Goal: Communication & Community: Answer question/provide support

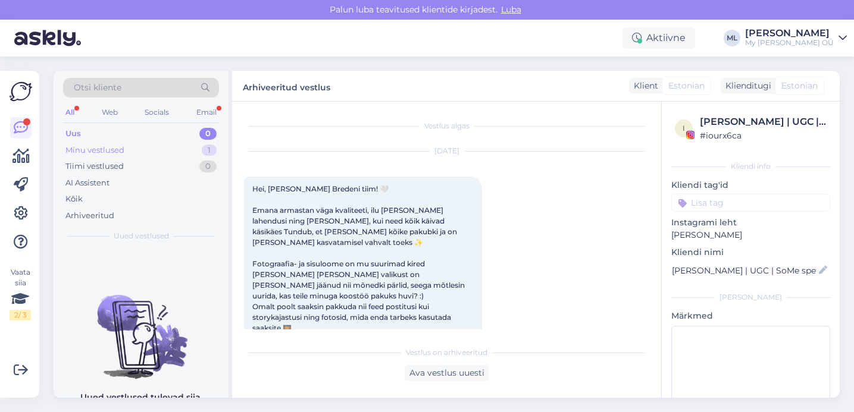
scroll to position [2930, 0]
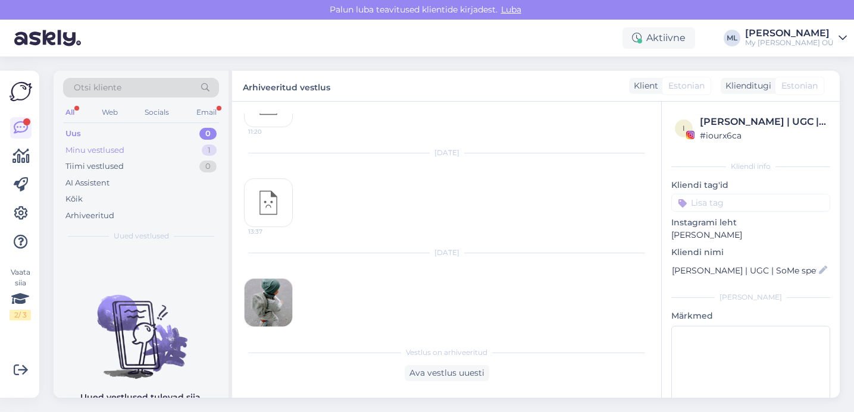
click at [71, 152] on div "Minu vestlused" at bounding box center [94, 151] width 59 height 12
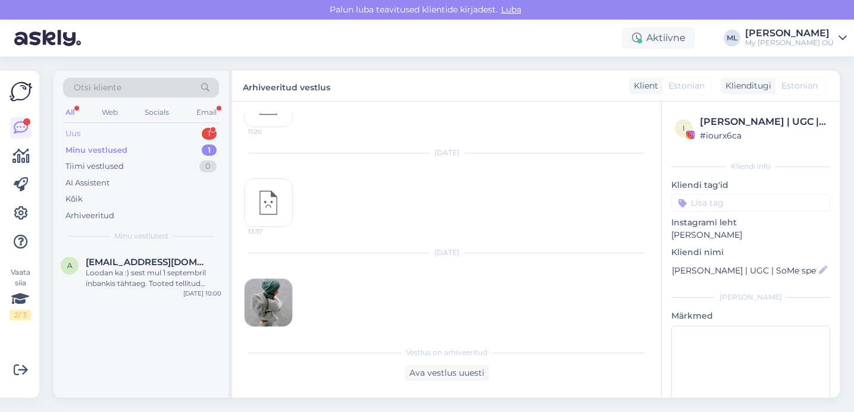
click at [69, 132] on div "Uus" at bounding box center [72, 134] width 15 height 12
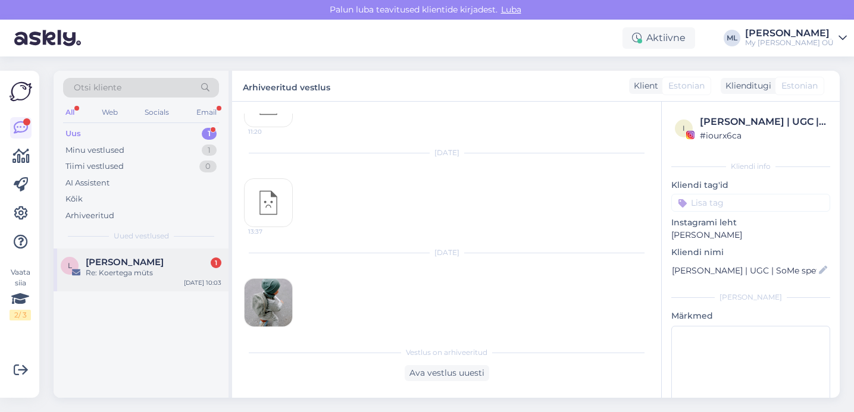
click at [108, 286] on div "[PERSON_NAME] 1 Re: Koertega müts [DATE] 10:03" at bounding box center [141, 270] width 175 height 43
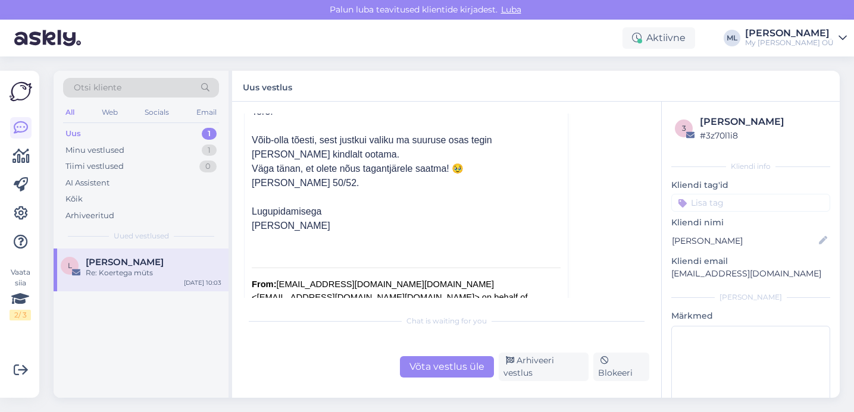
scroll to position [176, 0]
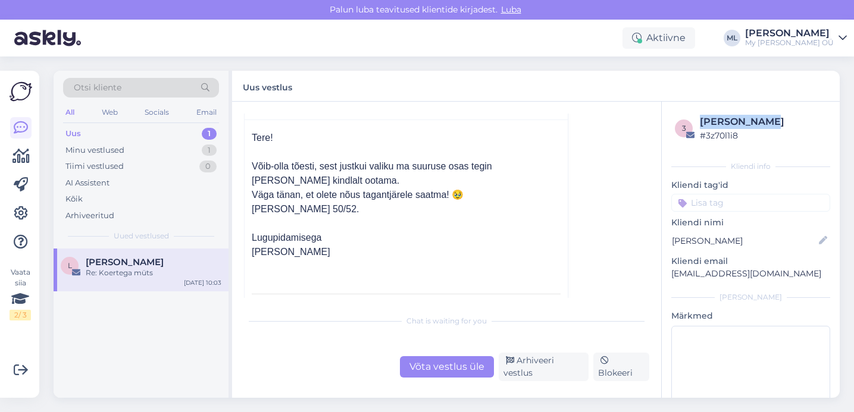
drag, startPoint x: 699, startPoint y: 122, endPoint x: 772, endPoint y: 127, distance: 72.8
click at [772, 127] on div "[PERSON_NAME]" at bounding box center [763, 122] width 127 height 14
copy div "[PERSON_NAME]"
drag, startPoint x: 511, startPoint y: 242, endPoint x: 431, endPoint y: 211, distance: 86.3
click at [511, 242] on div "Lugupidamisega" at bounding box center [406, 238] width 309 height 14
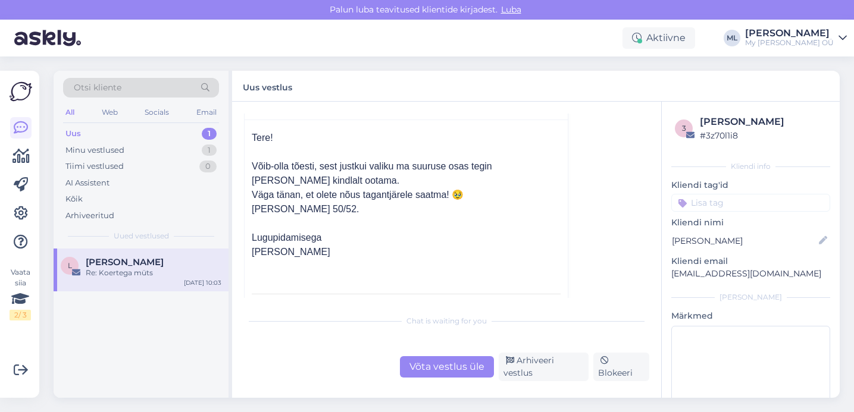
click at [143, 137] on div "Uus 1" at bounding box center [141, 134] width 156 height 17
click at [143, 154] on div "Minu vestlused 1" at bounding box center [141, 150] width 156 height 17
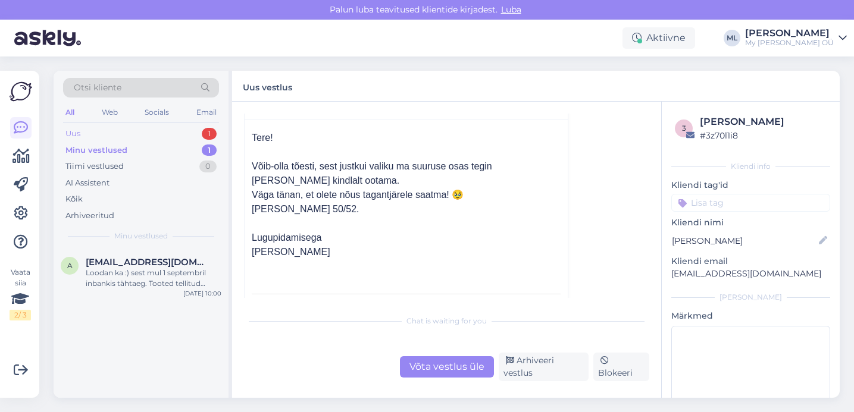
click at [118, 139] on div "Uus 1" at bounding box center [141, 134] width 156 height 17
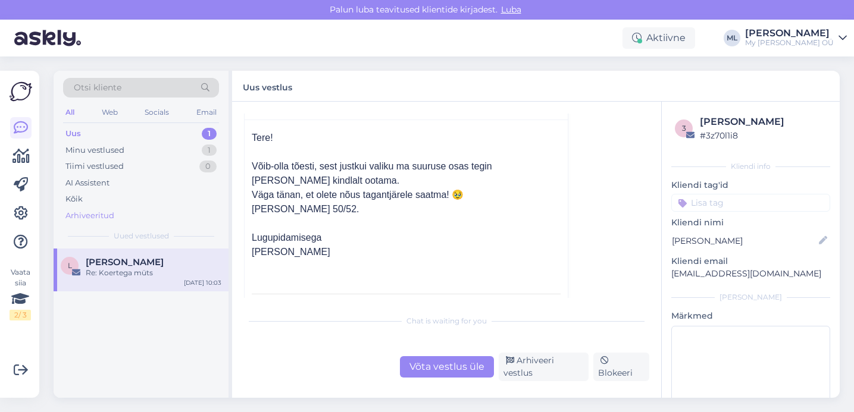
click at [90, 214] on div "Arhiveeritud" at bounding box center [89, 216] width 49 height 12
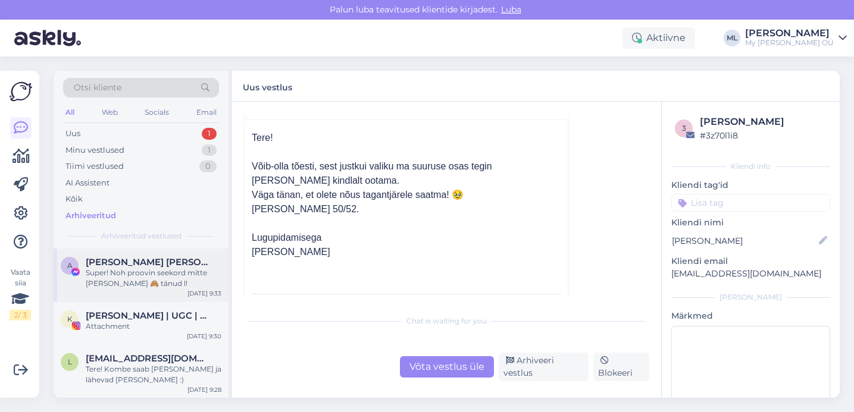
click at [140, 274] on div "Super! Noh proovin seekord mitte [PERSON_NAME] 🙈 tänud l!" at bounding box center [154, 278] width 136 height 21
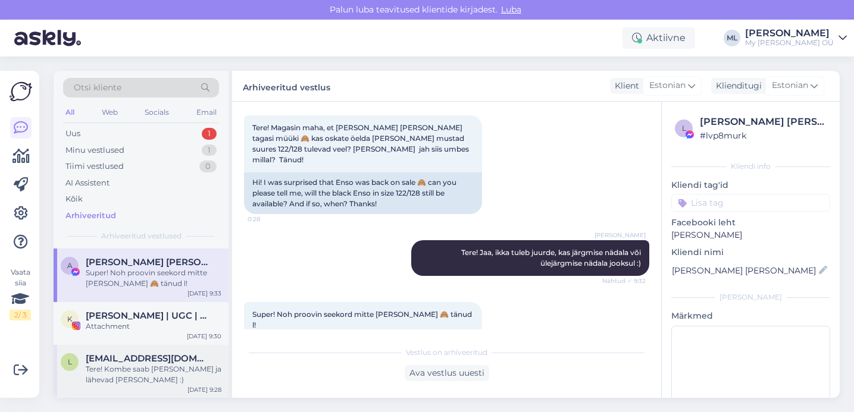
click at [130, 368] on div "Tere! Kombe saab [PERSON_NAME] ja lähevad [PERSON_NAME] :)" at bounding box center [154, 374] width 136 height 21
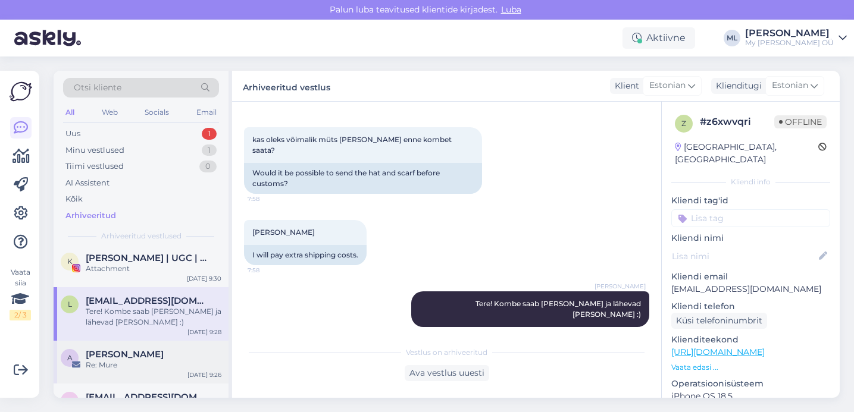
scroll to position [59, 0]
click at [130, 360] on div "Re: Mure" at bounding box center [154, 364] width 136 height 11
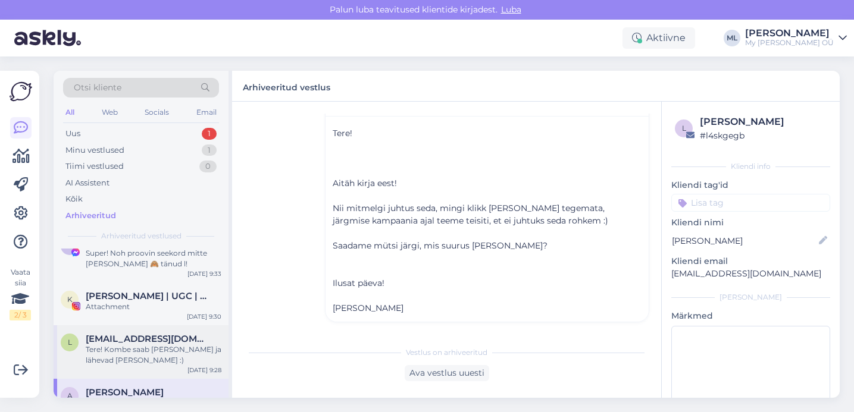
scroll to position [0, 0]
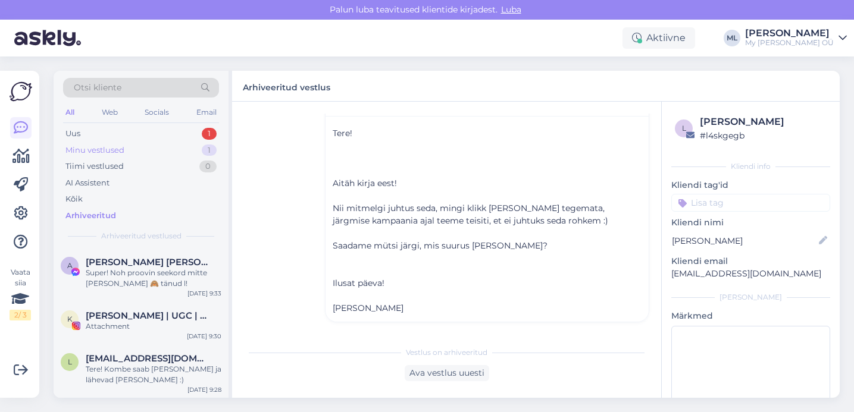
click at [124, 143] on div "Minu vestlused 1" at bounding box center [141, 150] width 156 height 17
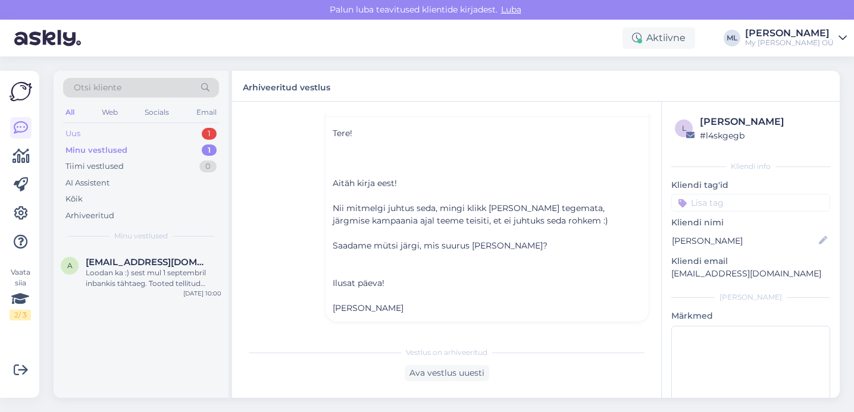
click at [94, 129] on div "Uus 1" at bounding box center [141, 134] width 156 height 17
click at [118, 139] on div "Uus 1" at bounding box center [141, 134] width 156 height 17
click at [118, 150] on div "Minu vestlused" at bounding box center [94, 151] width 59 height 12
click at [86, 134] on div "Uus 1" at bounding box center [141, 134] width 156 height 17
click at [107, 259] on span "[PERSON_NAME]" at bounding box center [125, 262] width 78 height 11
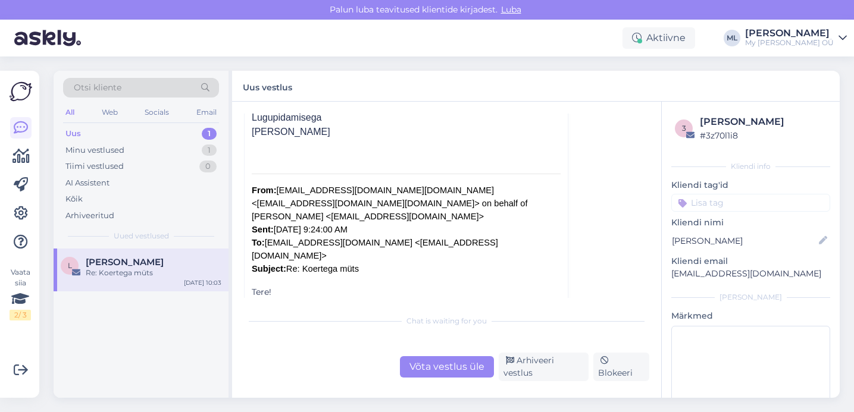
click at [468, 365] on div "Võta vestlus üle" at bounding box center [447, 366] width 94 height 21
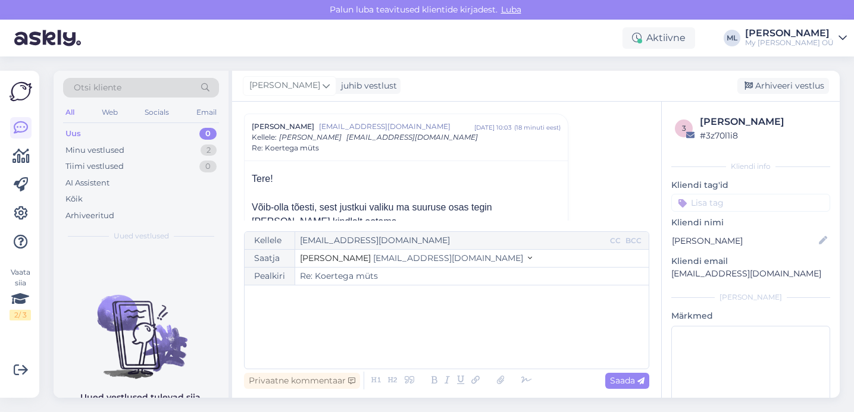
click at [416, 259] on button "Stella [EMAIL_ADDRESS][DOMAIN_NAME]" at bounding box center [416, 258] width 232 height 12
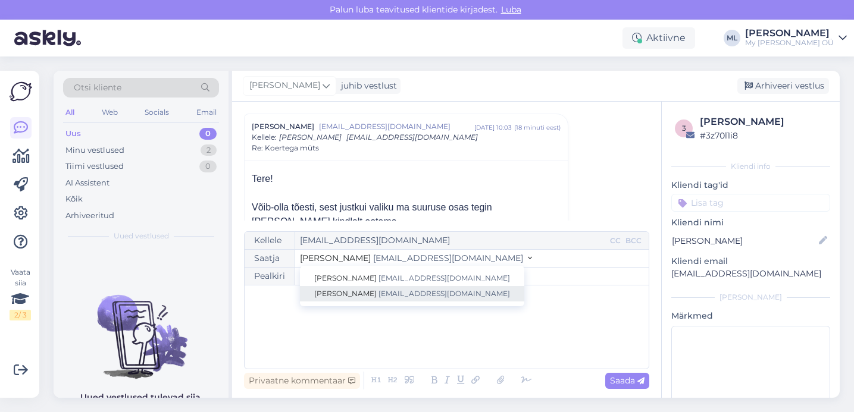
click at [401, 293] on span "[EMAIL_ADDRESS][DOMAIN_NAME]" at bounding box center [444, 293] width 132 height 9
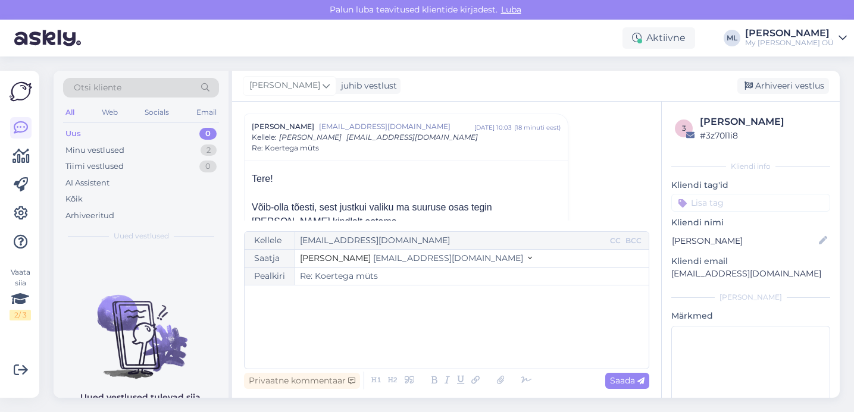
click at [293, 312] on div "﻿" at bounding box center [447, 327] width 392 height 71
click at [294, 300] on p "Tere!" at bounding box center [447, 298] width 392 height 12
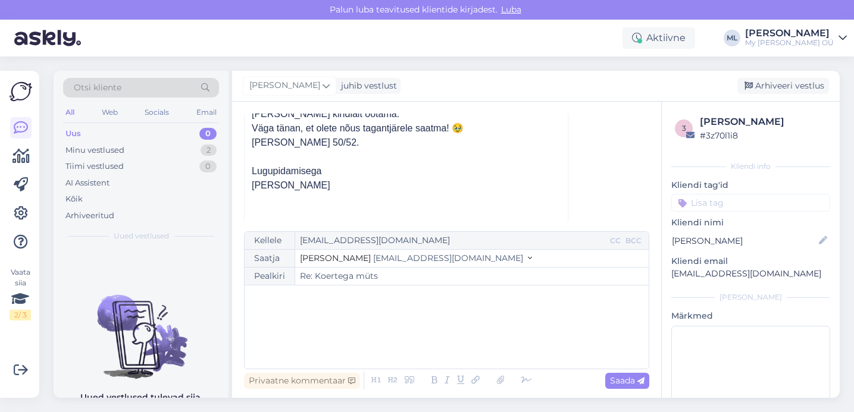
scroll to position [243, 0]
click at [757, 83] on div "Arhiveeri vestlus" at bounding box center [783, 86] width 92 height 16
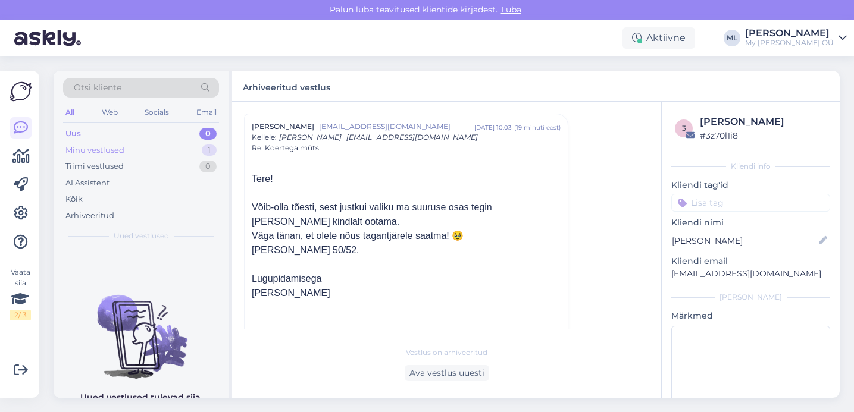
drag, startPoint x: 104, startPoint y: 149, endPoint x: 95, endPoint y: 142, distance: 11.9
click at [104, 149] on div "Minu vestlused" at bounding box center [94, 151] width 59 height 12
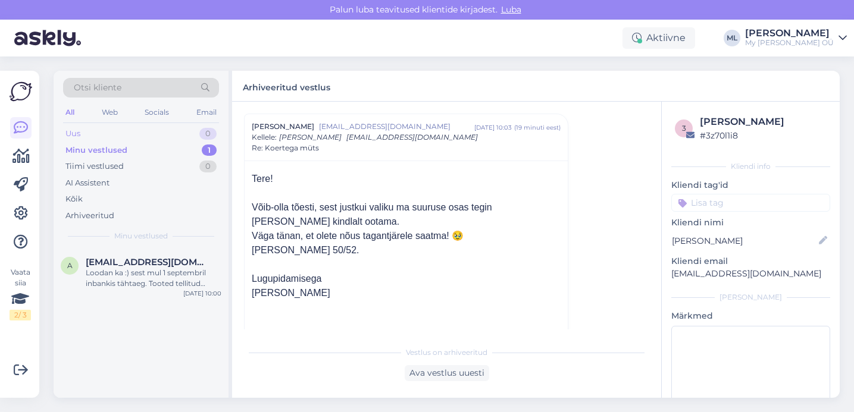
click at [73, 127] on div "Uus 0" at bounding box center [141, 134] width 156 height 17
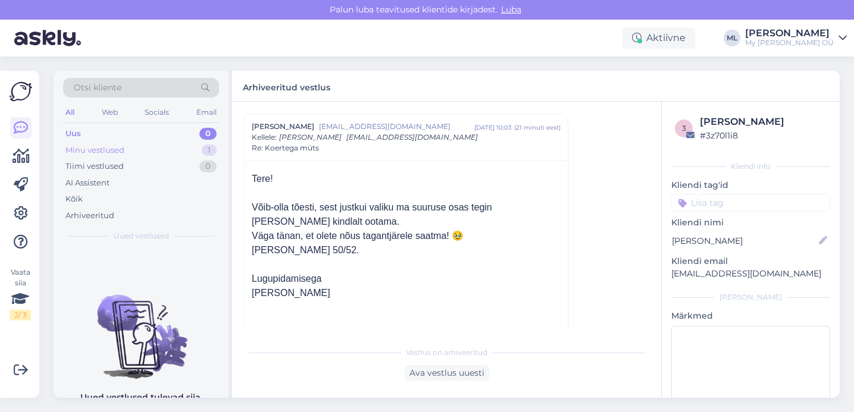
click at [134, 154] on div "Minu vestlused 1" at bounding box center [141, 150] width 156 height 17
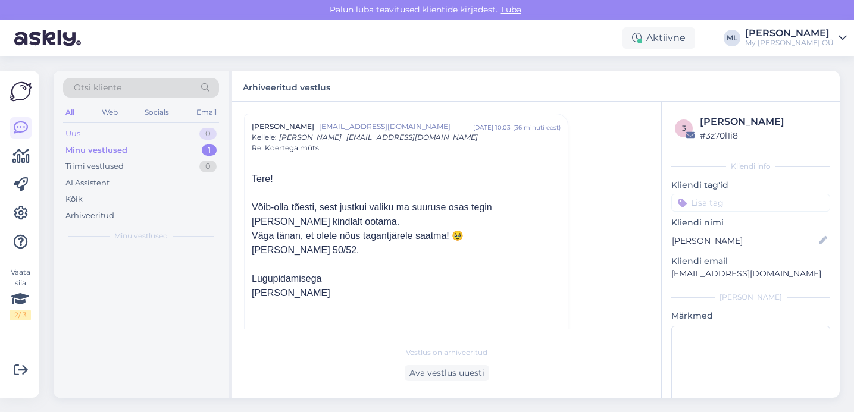
click at [112, 129] on div "Uus 0" at bounding box center [141, 134] width 156 height 17
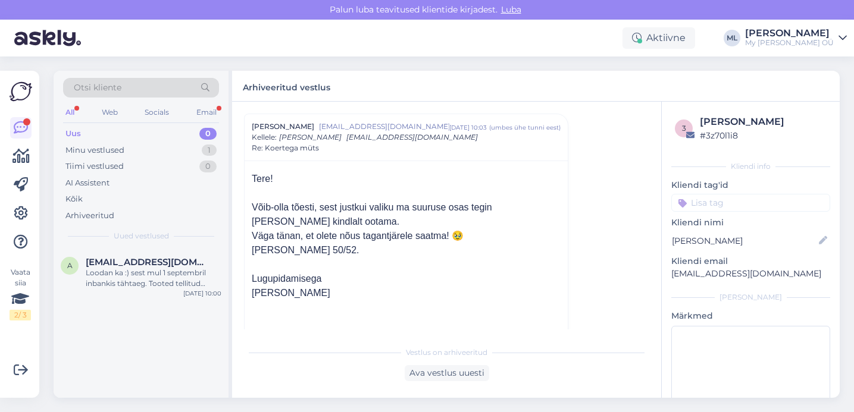
click at [126, 136] on div "Uus 0" at bounding box center [141, 134] width 156 height 17
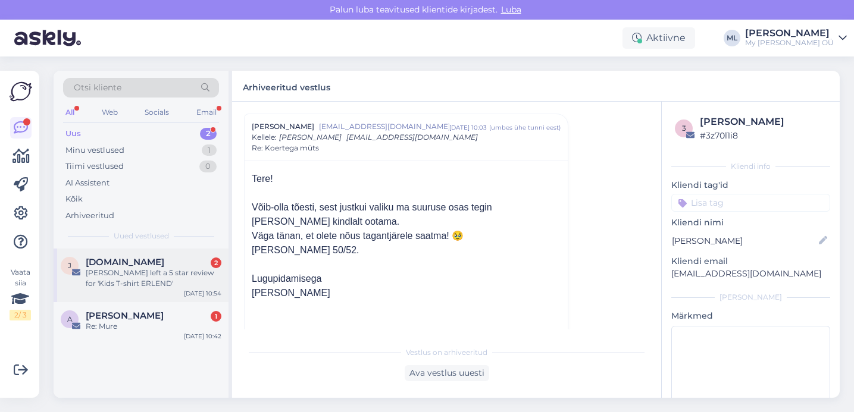
click at [130, 267] on span "[DOMAIN_NAME]" at bounding box center [125, 262] width 79 height 11
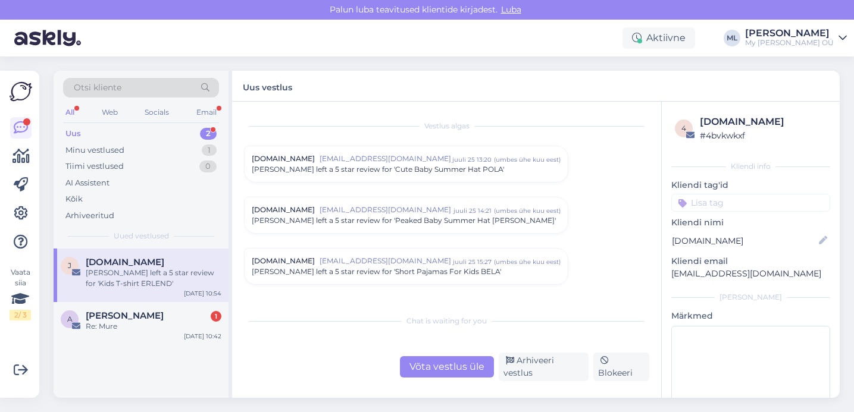
scroll to position [5000, 0]
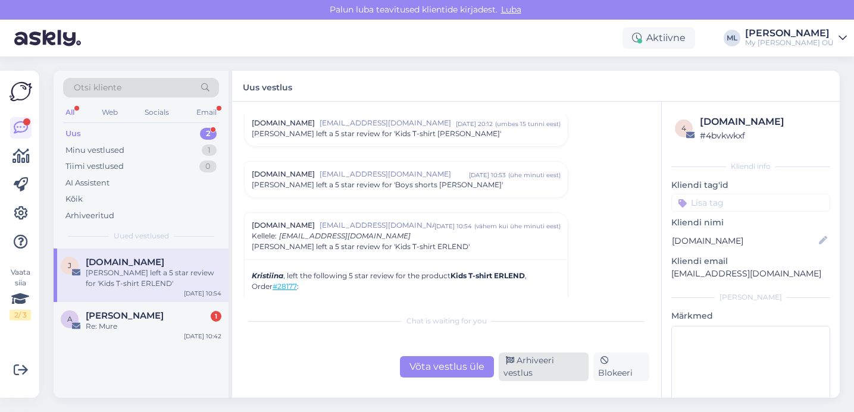
click at [569, 374] on div "Arhiveeri vestlus" at bounding box center [544, 367] width 90 height 29
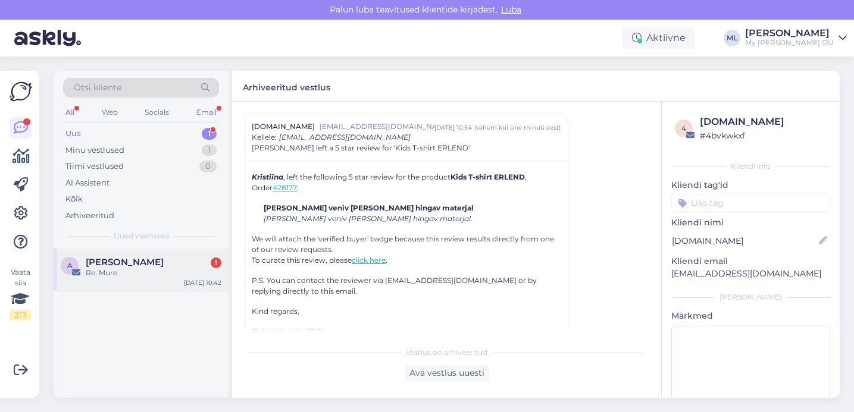
click at [123, 268] on div "Re: Mure" at bounding box center [154, 273] width 136 height 11
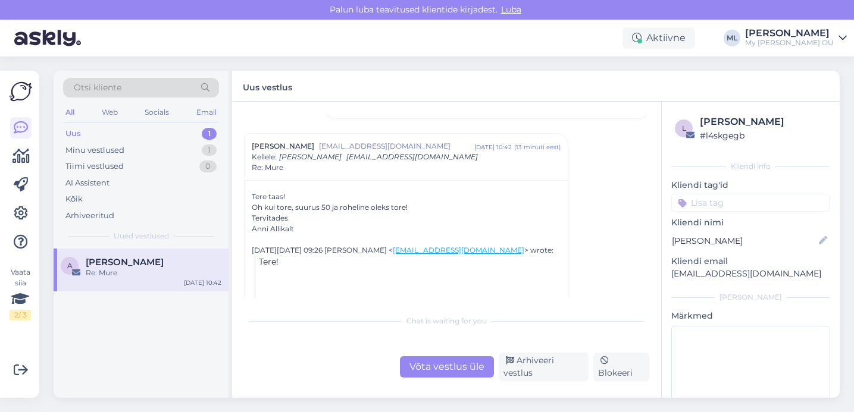
scroll to position [217, 0]
drag, startPoint x: 276, startPoint y: 146, endPoint x: 339, endPoint y: 151, distance: 63.9
click at [339, 151] on div "[PERSON_NAME] [EMAIL_ADDRESS][DOMAIN_NAME] [DATE] 10:42 ( 13 minuti eest ) Kell…" at bounding box center [406, 157] width 309 height 32
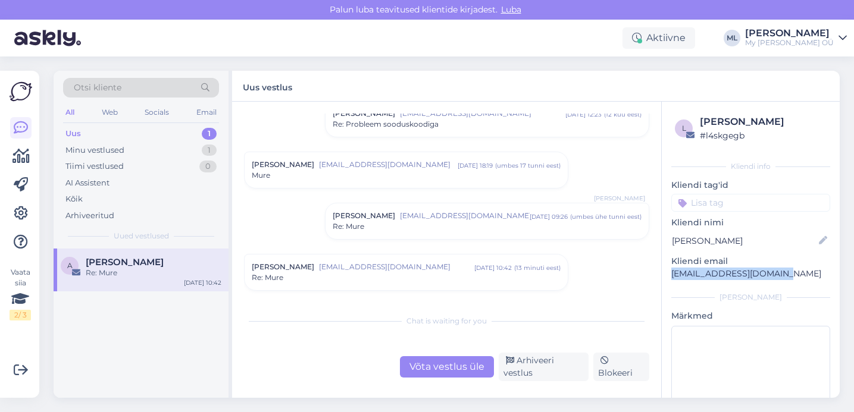
drag, startPoint x: 670, startPoint y: 273, endPoint x: 777, endPoint y: 281, distance: 107.4
click at [777, 281] on div "l [PERSON_NAME] # l4skgegb Kliendi info Kliendi tag'id Kliendi nimi [PERSON_NAM…" at bounding box center [751, 276] width 178 height 349
copy p "[EMAIL_ADDRESS][DOMAIN_NAME]"
click at [408, 270] on span "[EMAIL_ADDRESS][DOMAIN_NAME]" at bounding box center [396, 267] width 155 height 11
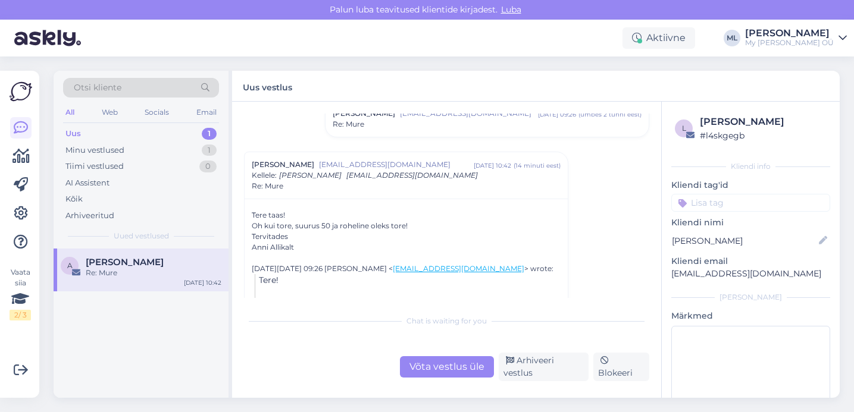
scroll to position [377, 0]
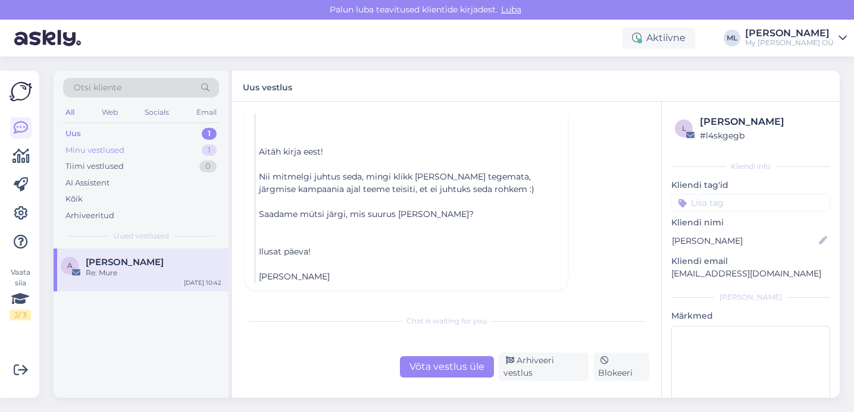
click at [133, 154] on div "Minu vestlused 1" at bounding box center [141, 150] width 156 height 17
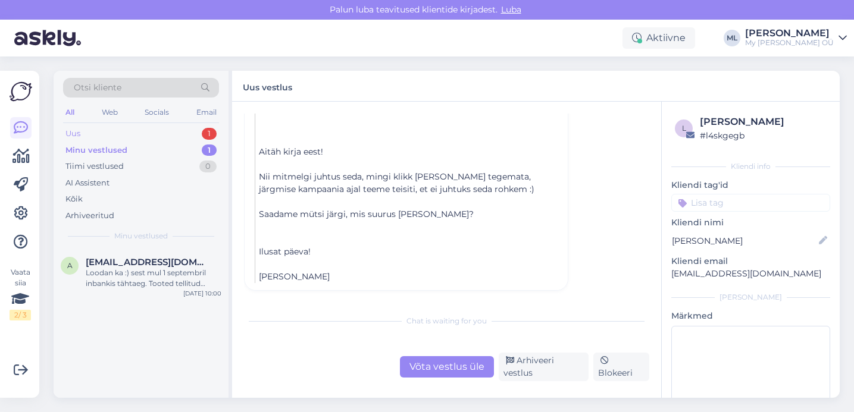
click at [134, 136] on div "Uus 1" at bounding box center [141, 134] width 156 height 17
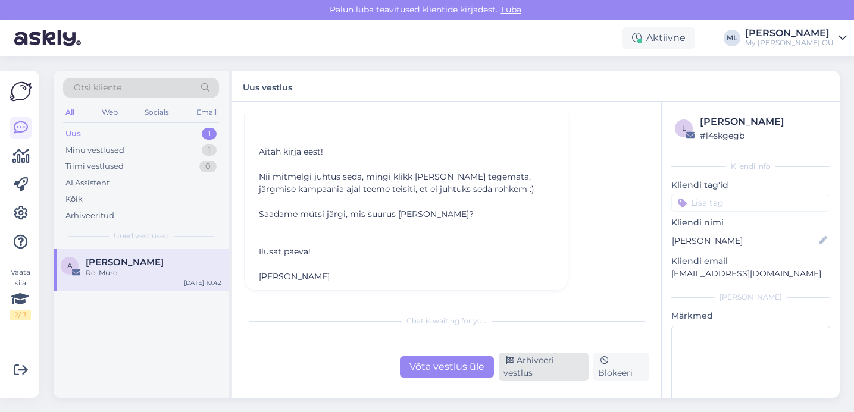
click at [540, 365] on div "Arhiveeri vestlus" at bounding box center [544, 367] width 90 height 29
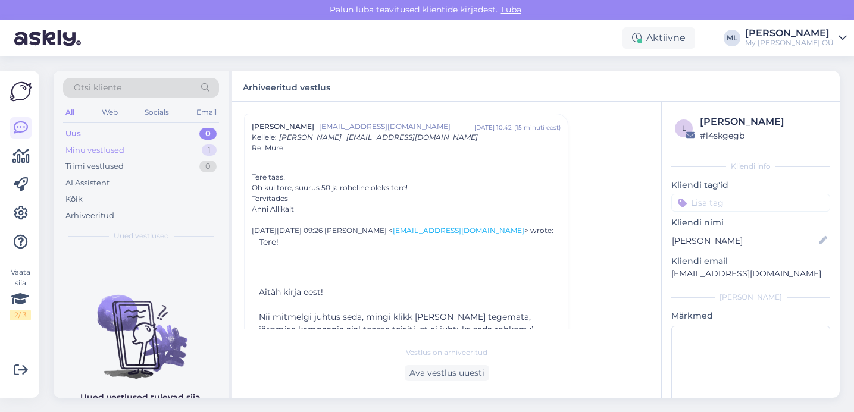
click at [100, 153] on div "Minu vestlused" at bounding box center [94, 151] width 59 height 12
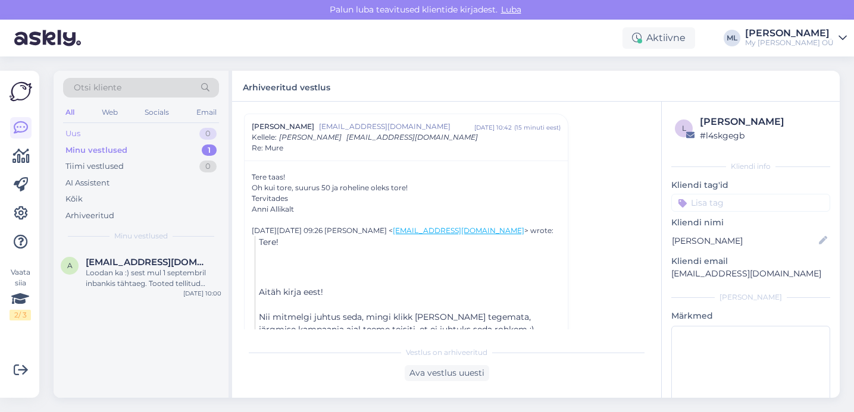
click at [85, 136] on div "Uus 0" at bounding box center [141, 134] width 156 height 17
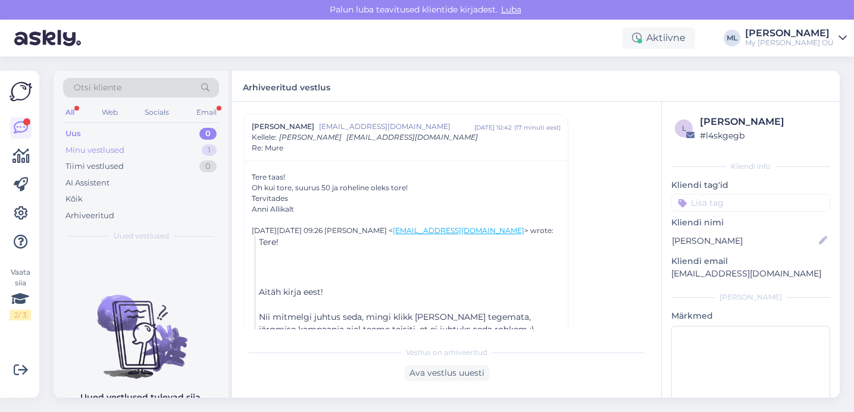
click at [115, 148] on div "Minu vestlused" at bounding box center [94, 151] width 59 height 12
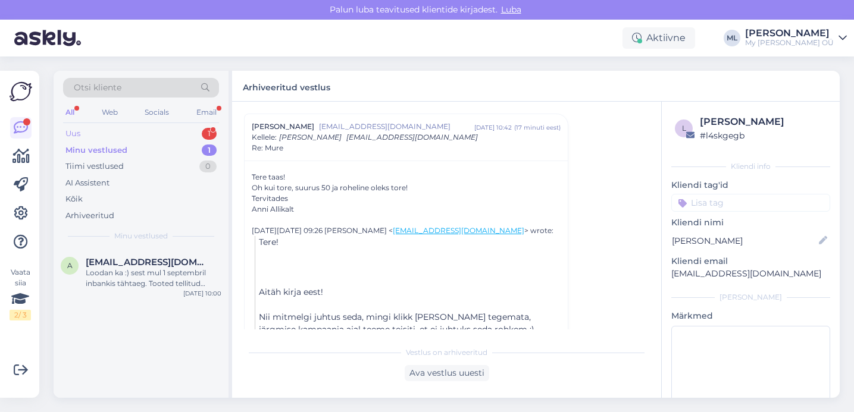
click at [104, 133] on div "Uus 1" at bounding box center [141, 134] width 156 height 17
click at [132, 274] on div "[PERSON_NAME] left a 5 star review for 'Kids Hat-Beanie For Autumn And Spring […" at bounding box center [154, 278] width 136 height 21
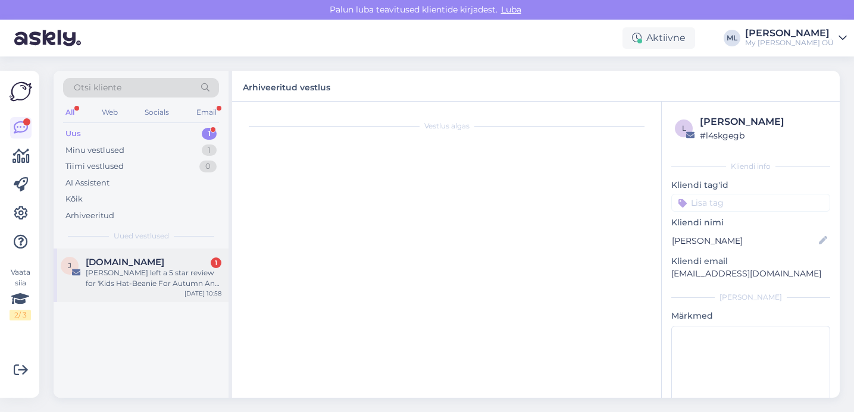
scroll to position [5000, 0]
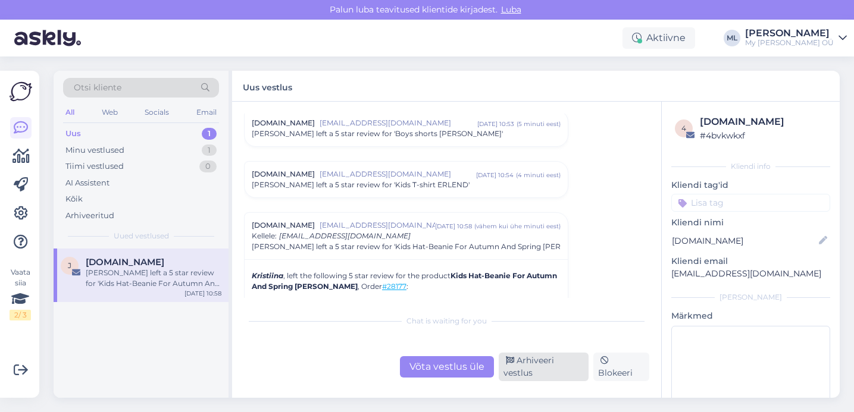
click at [537, 369] on div "Arhiveeri vestlus" at bounding box center [544, 367] width 90 height 29
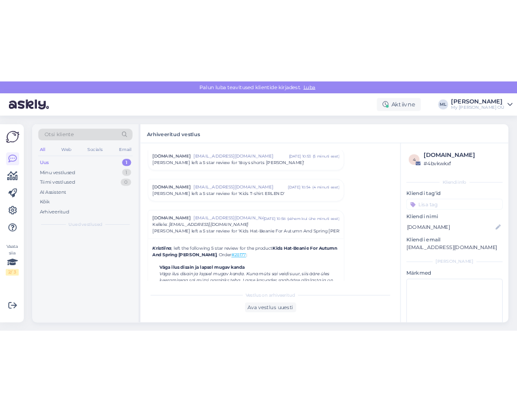
scroll to position [5099, 0]
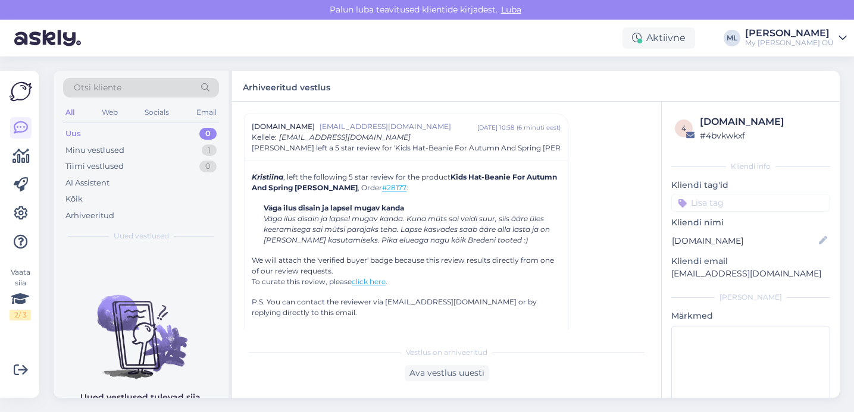
click at [177, 135] on div "Uus 0" at bounding box center [141, 134] width 156 height 17
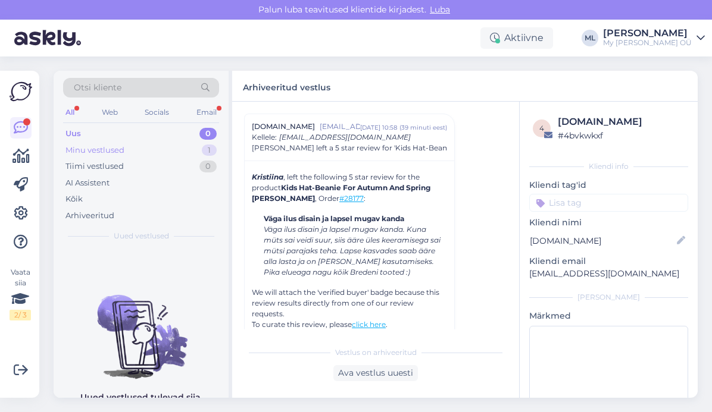
click at [137, 157] on div "Minu vestlused 1" at bounding box center [141, 150] width 156 height 17
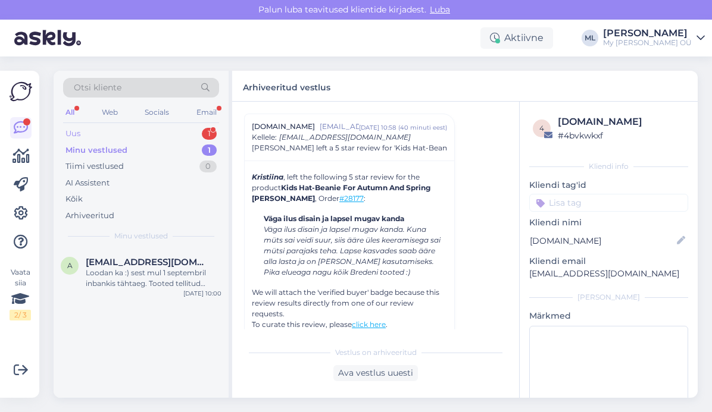
click at [119, 130] on div "Uus 1" at bounding box center [141, 134] width 156 height 17
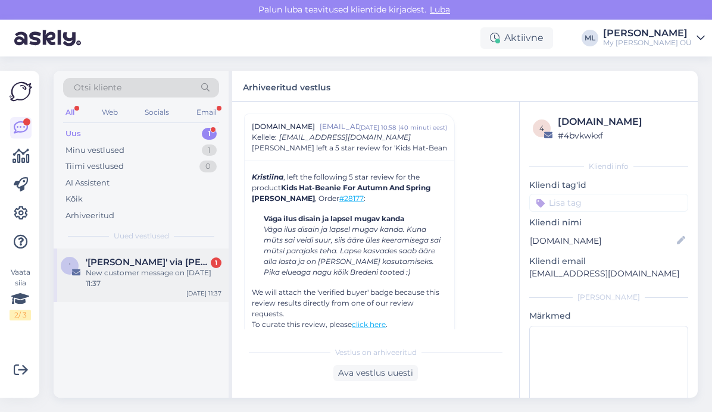
click at [117, 292] on div "' '[PERSON_NAME]' via [PERSON_NAME] Bredenist 1 New customer message on [DATE] …" at bounding box center [141, 276] width 175 height 54
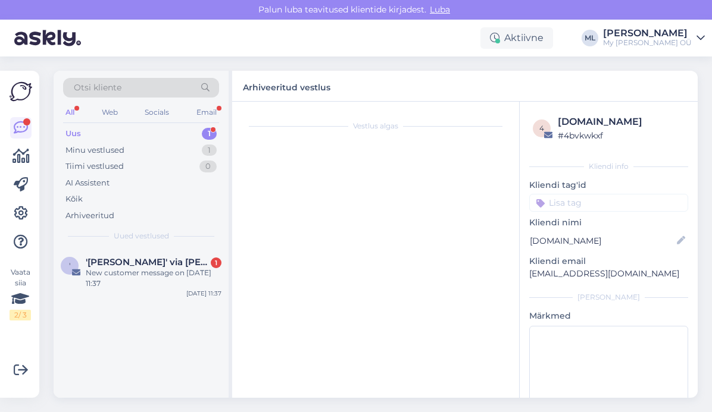
scroll to position [5089, 0]
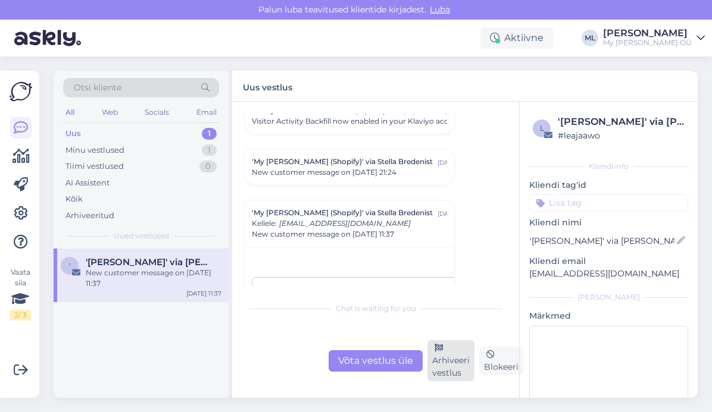
click at [453, 362] on div "Arhiveeri vestlus" at bounding box center [450, 360] width 47 height 41
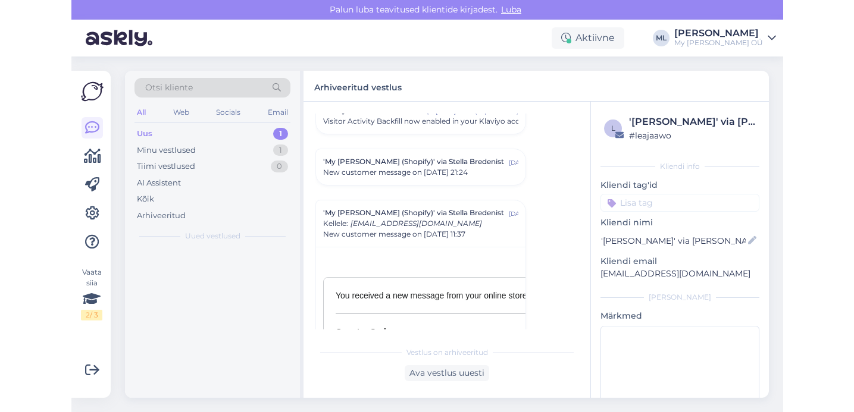
scroll to position [5176, 0]
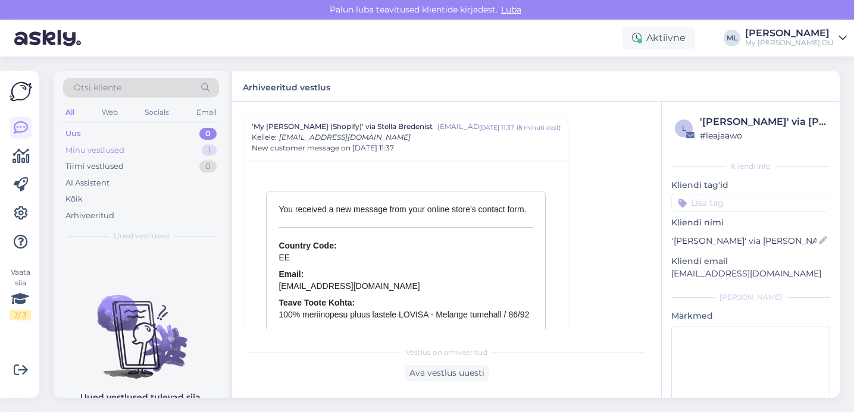
click at [170, 152] on div "Minu vestlused 1" at bounding box center [141, 150] width 156 height 17
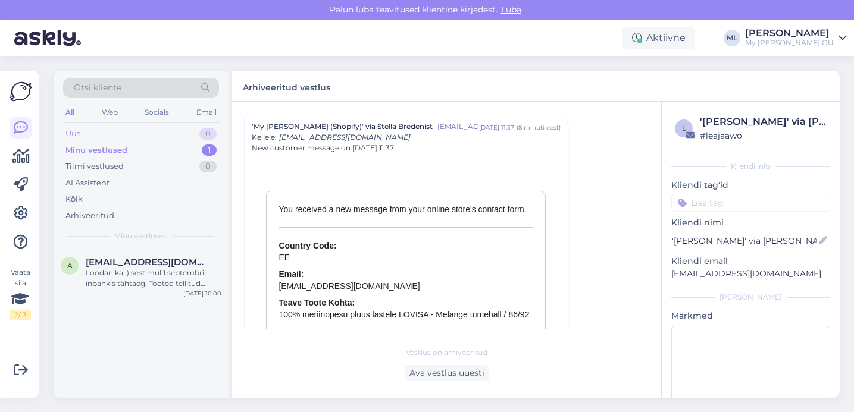
click at [146, 136] on div "Uus 0" at bounding box center [141, 134] width 156 height 17
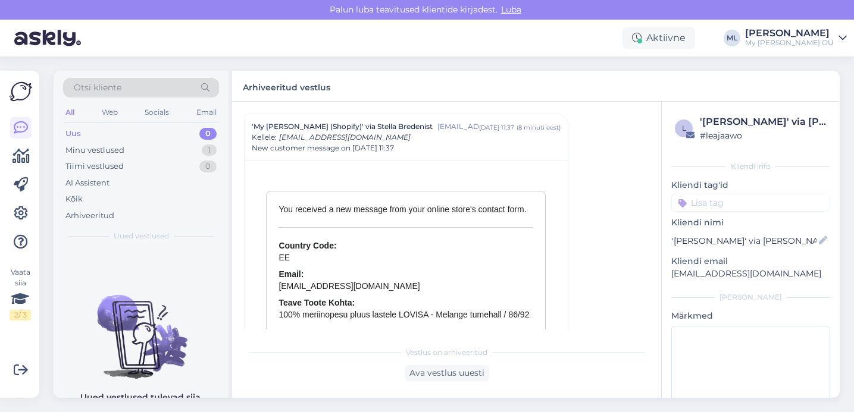
click at [568, 72] on div "Arhiveeritud vestlus" at bounding box center [536, 86] width 608 height 31
click at [153, 149] on div "Minu vestlused 1" at bounding box center [141, 150] width 156 height 17
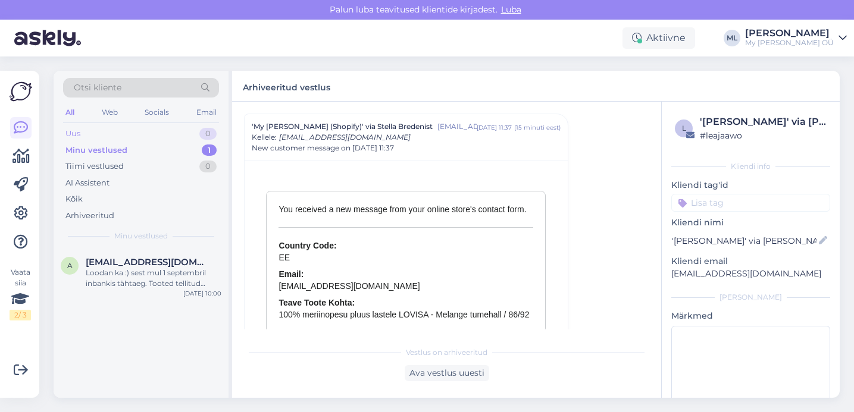
click at [137, 130] on div "Uus 0" at bounding box center [141, 134] width 156 height 17
